Goal: Information Seeking & Learning: Learn about a topic

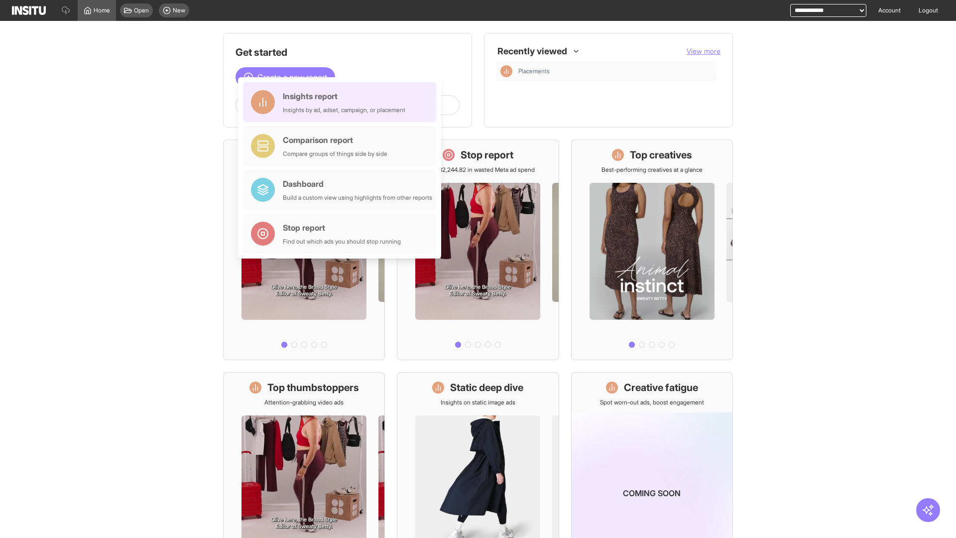
click at [342, 102] on div "Insights report Insights by ad, adset, campaign, or placement" at bounding box center [344, 102] width 122 height 24
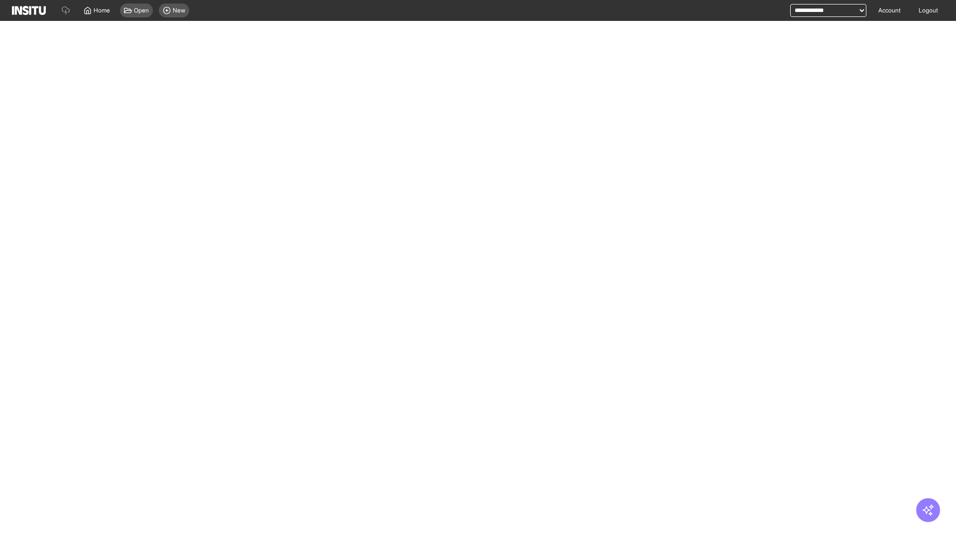
select select "**"
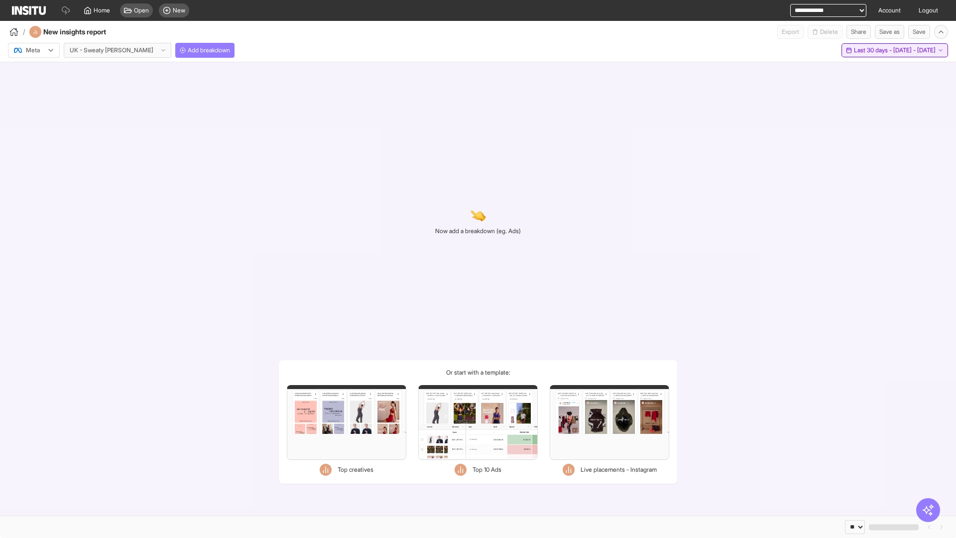
click at [871, 50] on span "Last 30 days - [DATE] - [DATE]" at bounding box center [895, 50] width 82 height 8
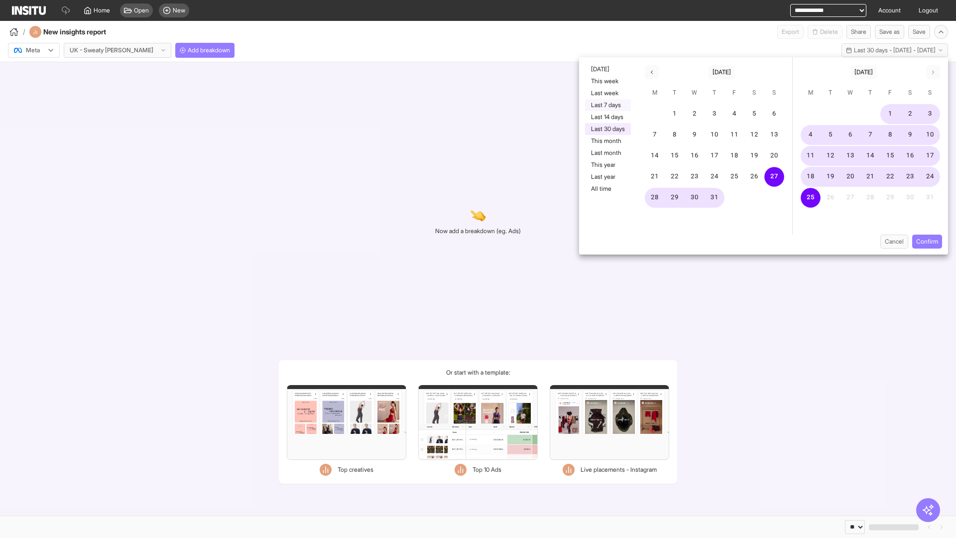
click at [607, 105] on button "Last 7 days" at bounding box center [608, 105] width 46 height 12
